Goal: Browse casually

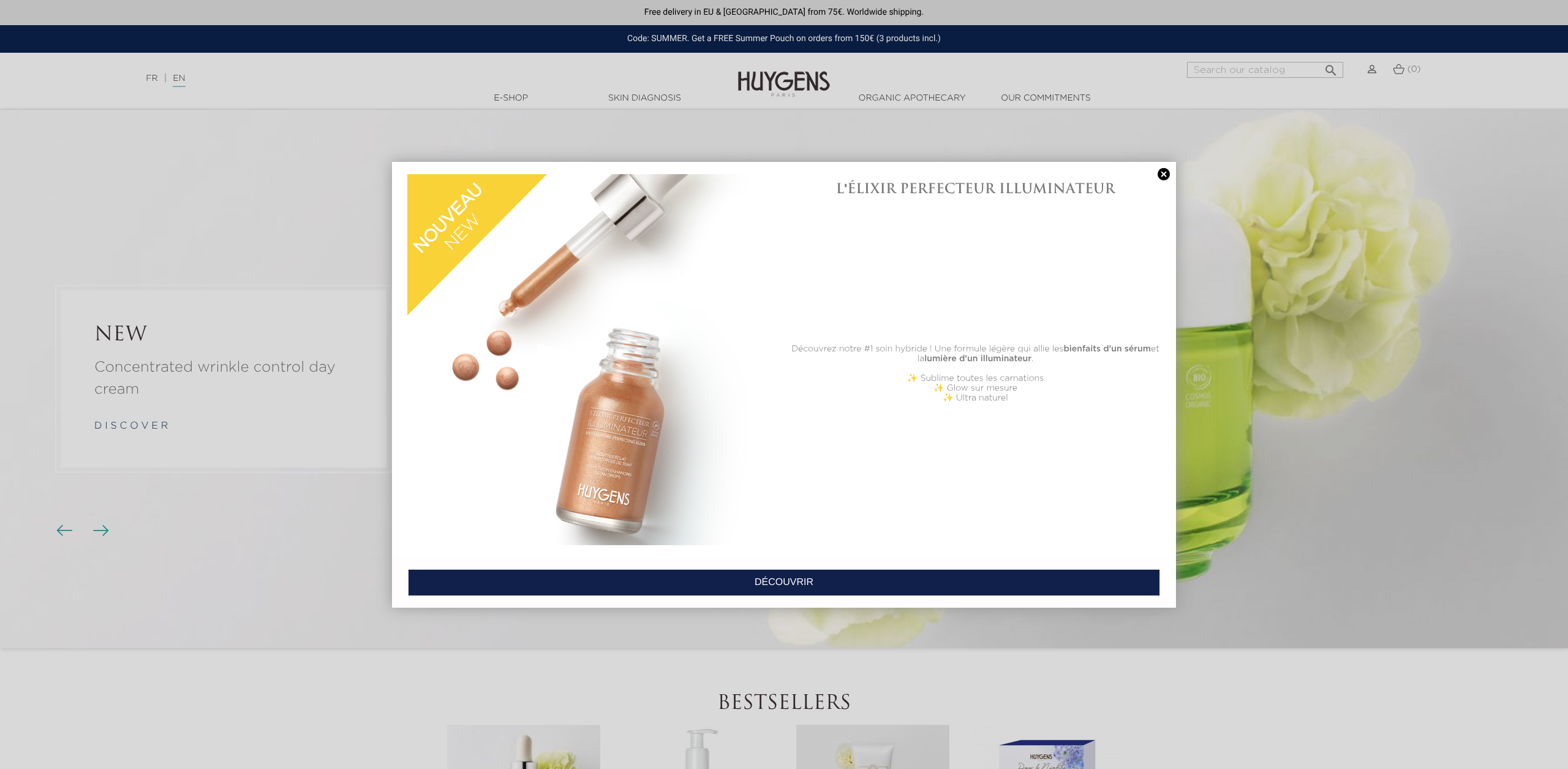
click at [103, 527] on div at bounding box center [784, 384] width 1568 height 769
click at [1158, 174] on link at bounding box center [1163, 174] width 17 height 13
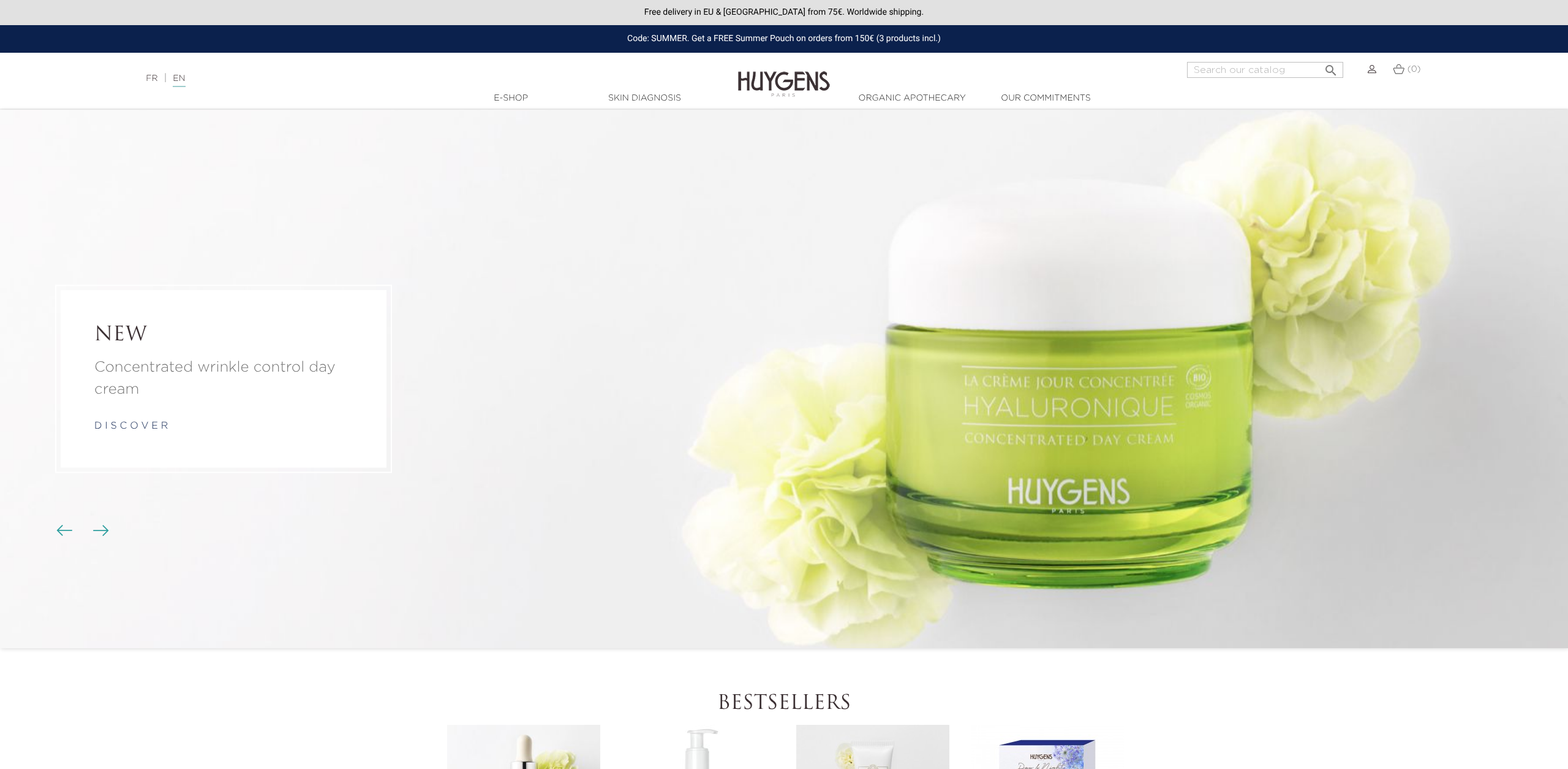
click at [108, 533] on img "Carousel buttons" at bounding box center [101, 530] width 16 height 11
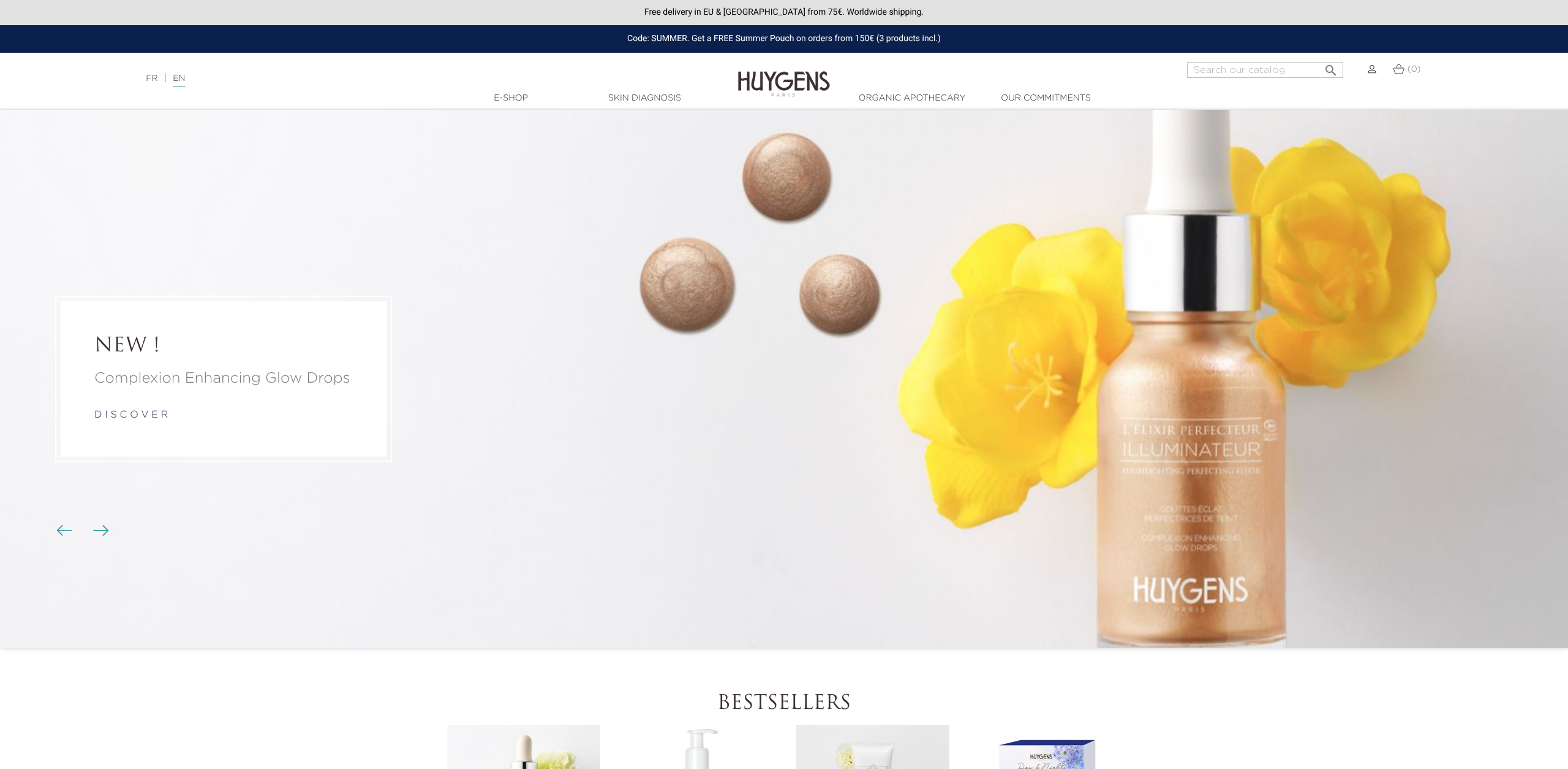
click at [108, 533] on img "Carousel buttons" at bounding box center [101, 530] width 16 height 11
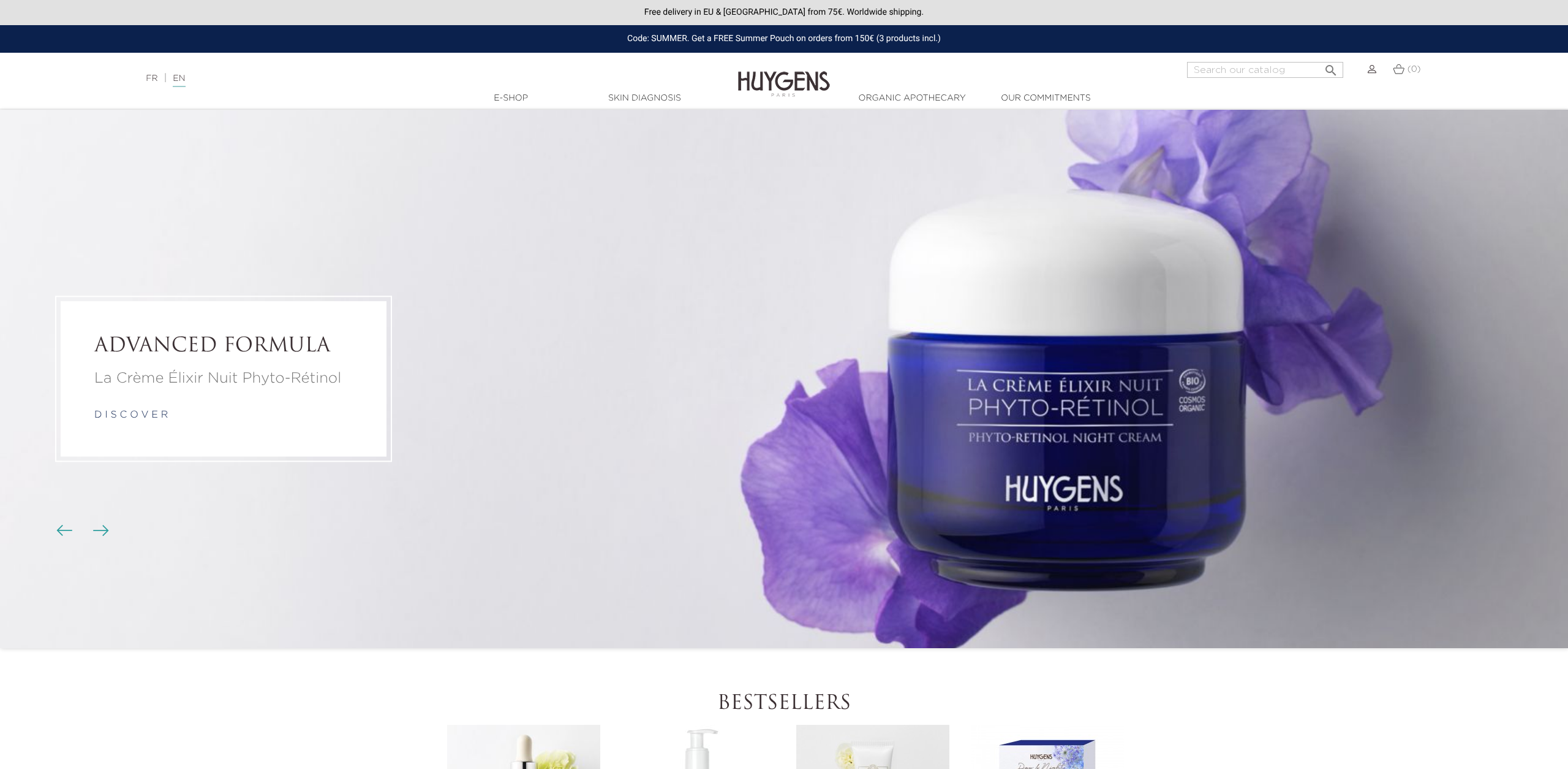
click at [109, 532] on img "Carousel buttons" at bounding box center [101, 530] width 16 height 11
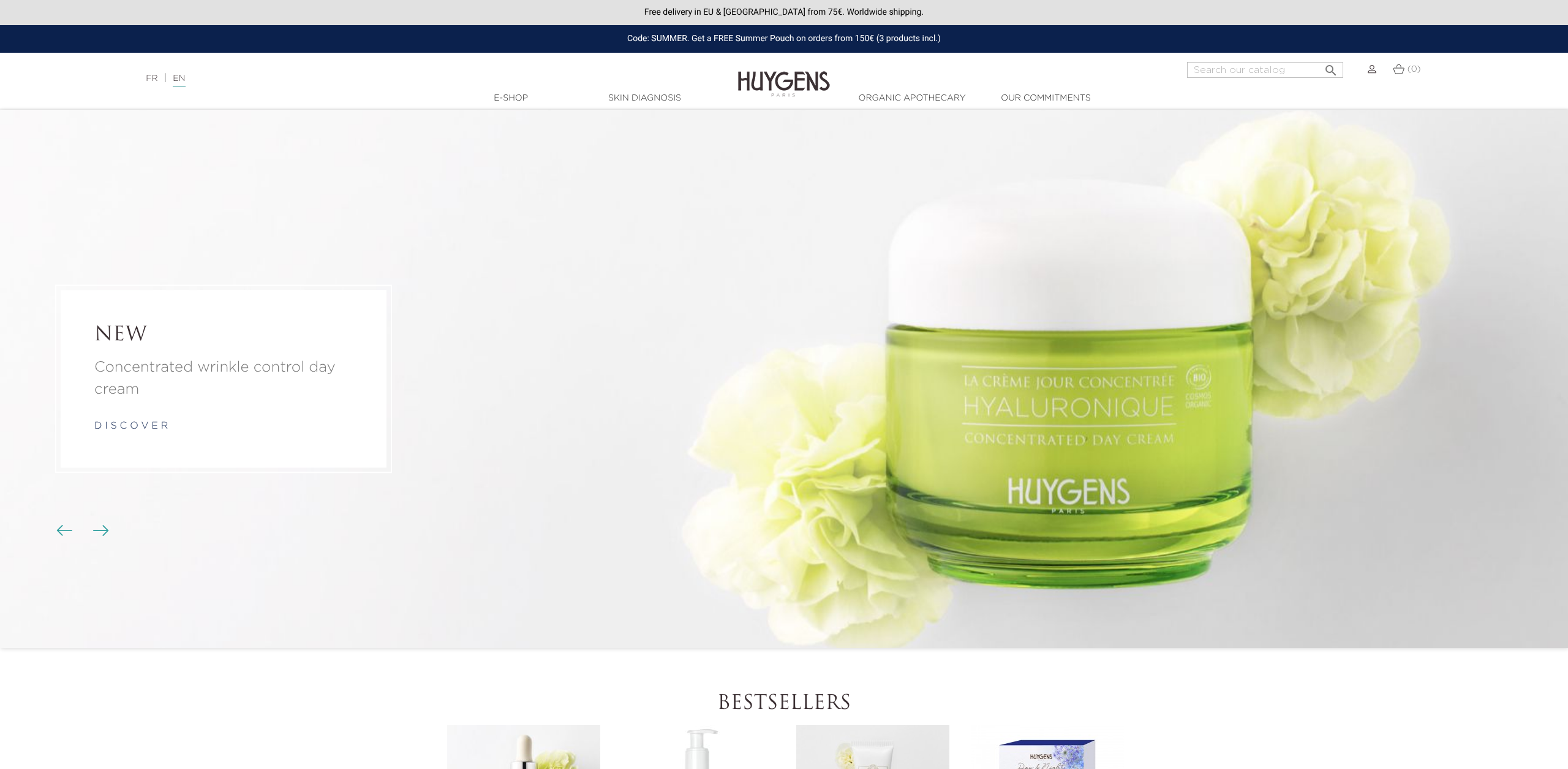
click at [109, 532] on img "Carousel buttons" at bounding box center [101, 530] width 16 height 11
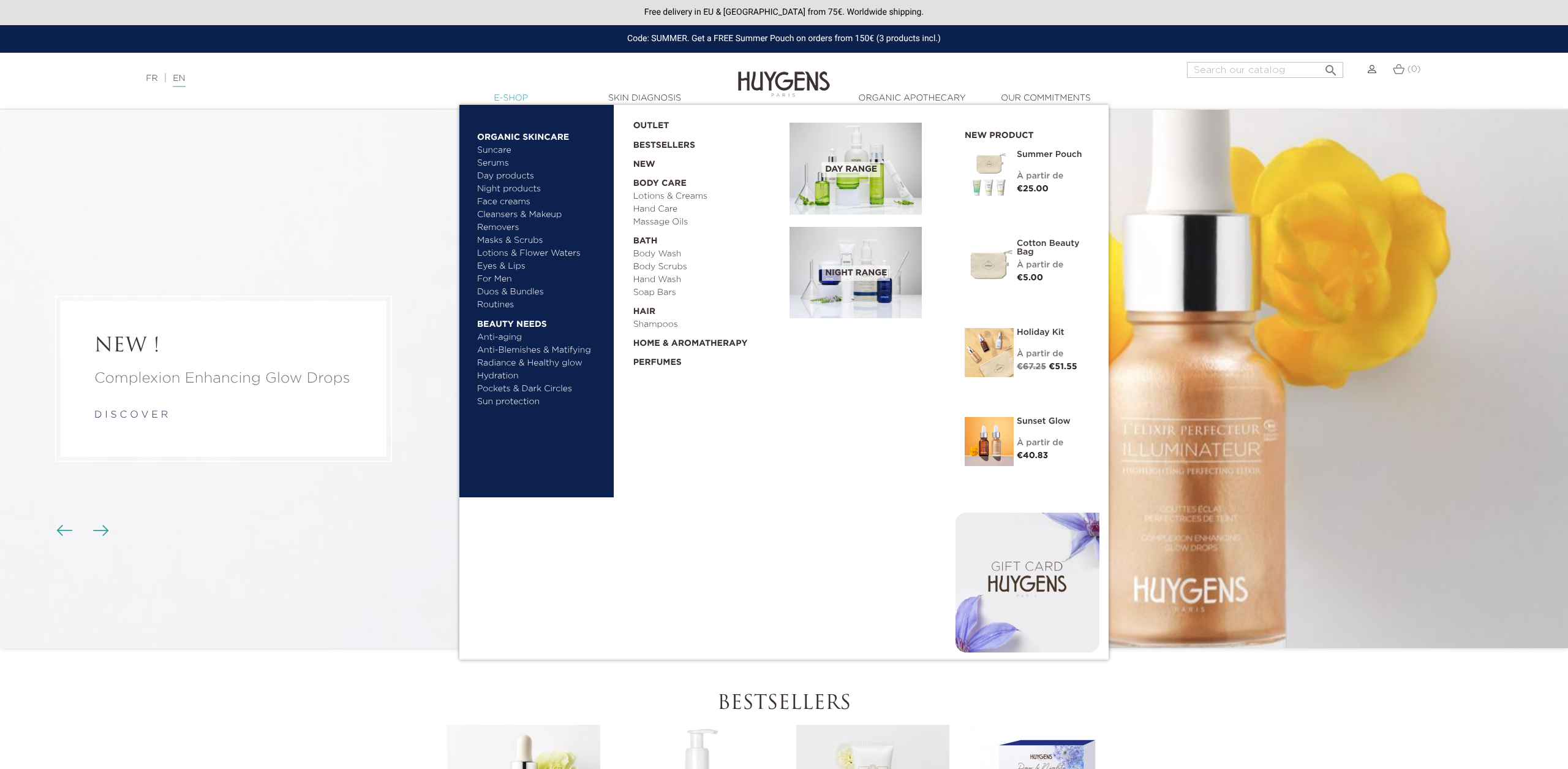
click at [516, 103] on link "  E-Shop" at bounding box center [511, 98] width 123 height 13
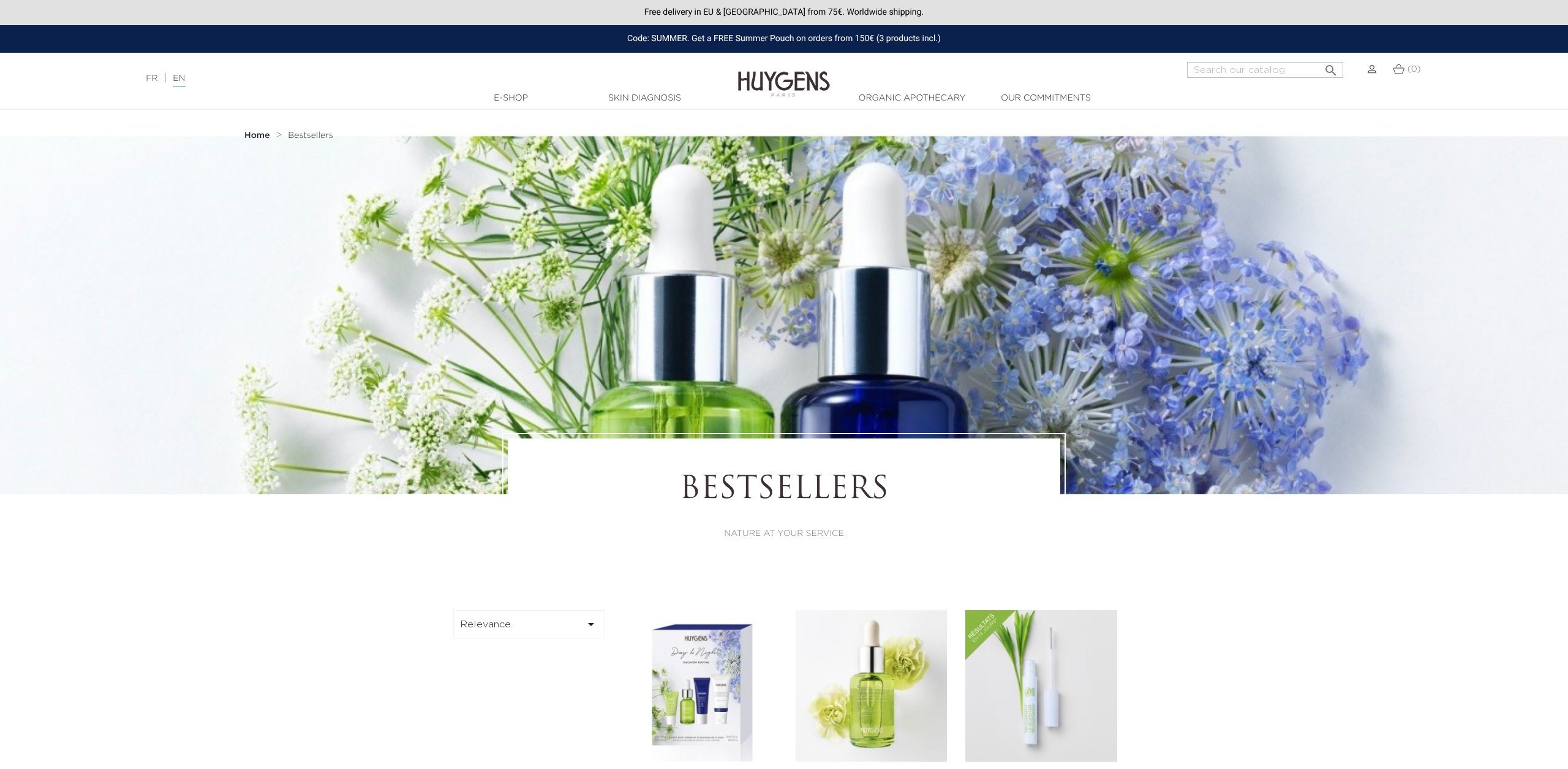
drag, startPoint x: 1032, startPoint y: 128, endPoint x: 1568, endPoint y: 178, distance: 538.3
